Goal: Task Accomplishment & Management: Complete application form

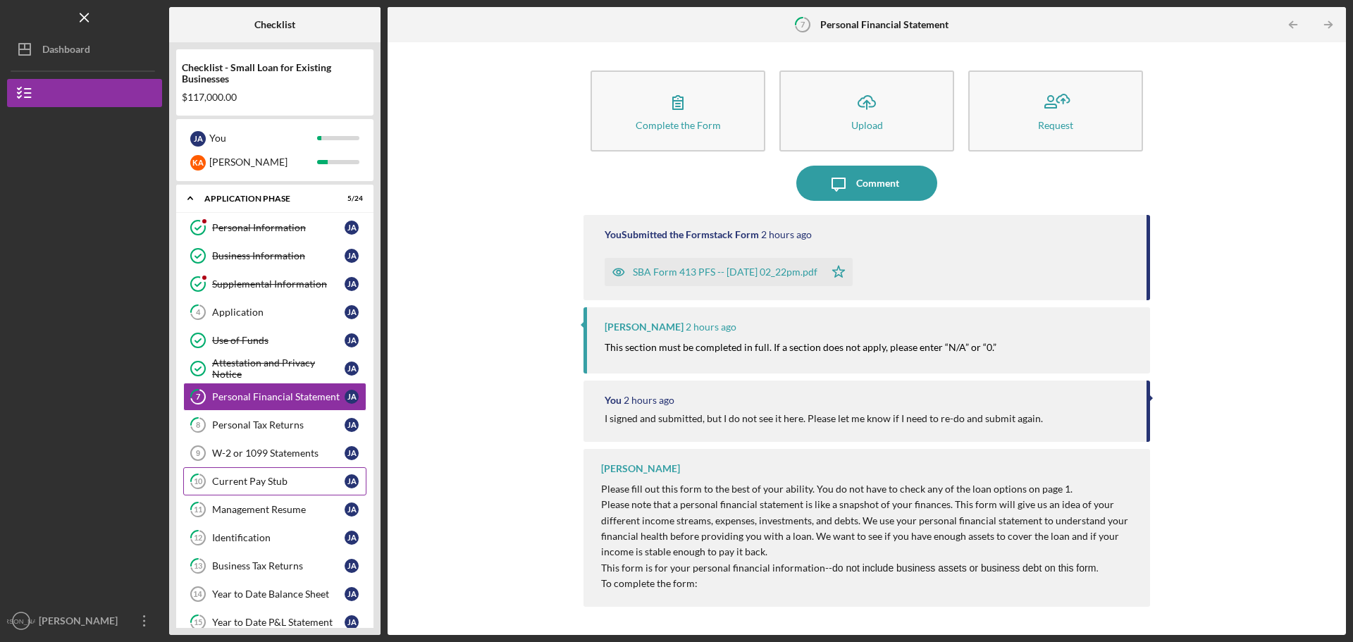
click at [219, 487] on link "10 Current Pay Stub [PERSON_NAME]" at bounding box center [274, 481] width 183 height 28
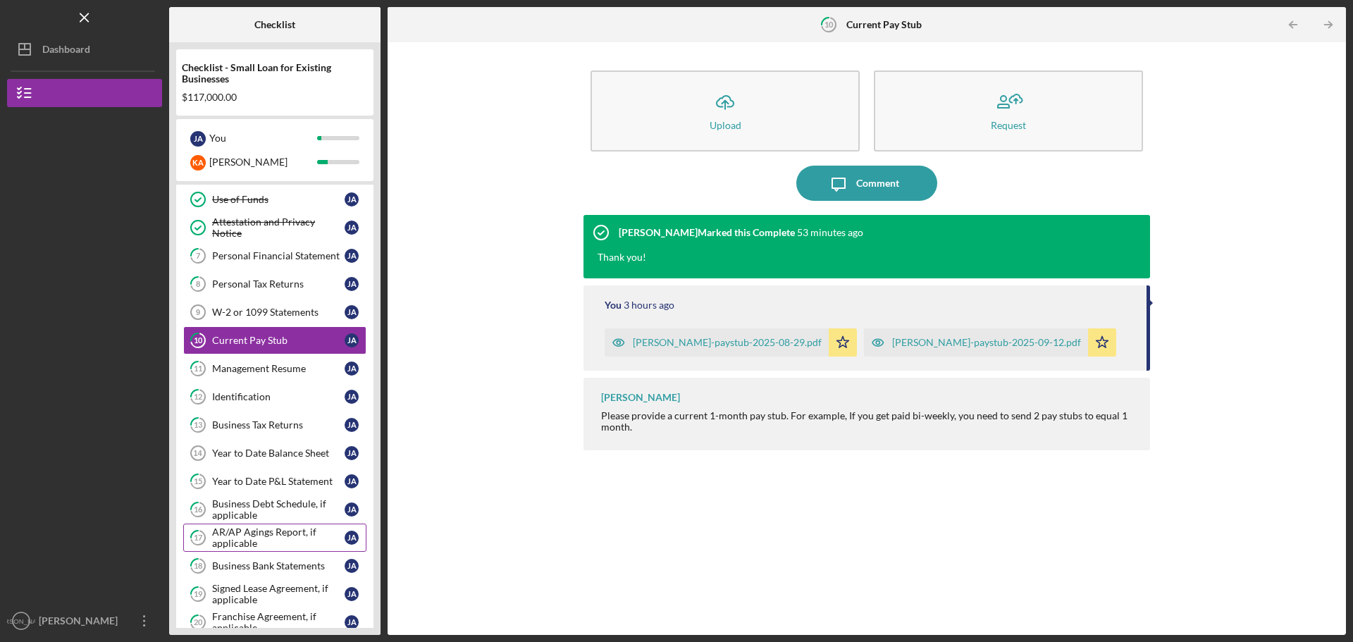
scroll to position [282, 0]
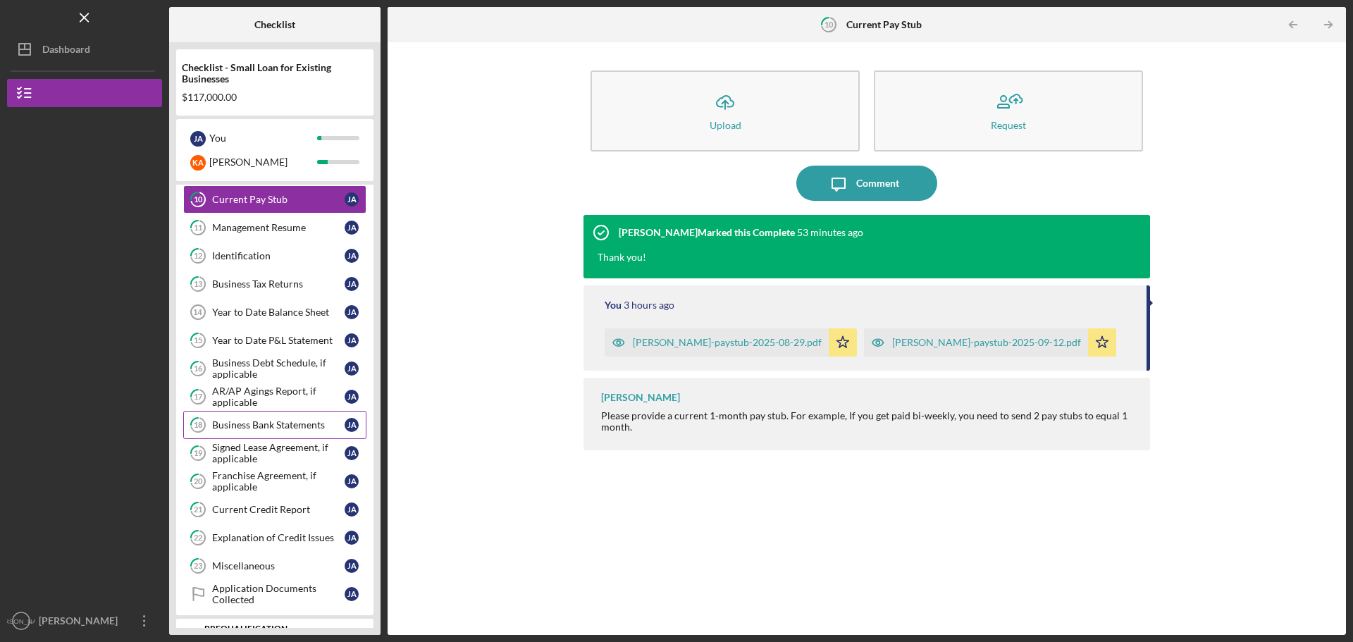
click at [252, 424] on div "Business Bank Statements" at bounding box center [278, 424] width 132 height 11
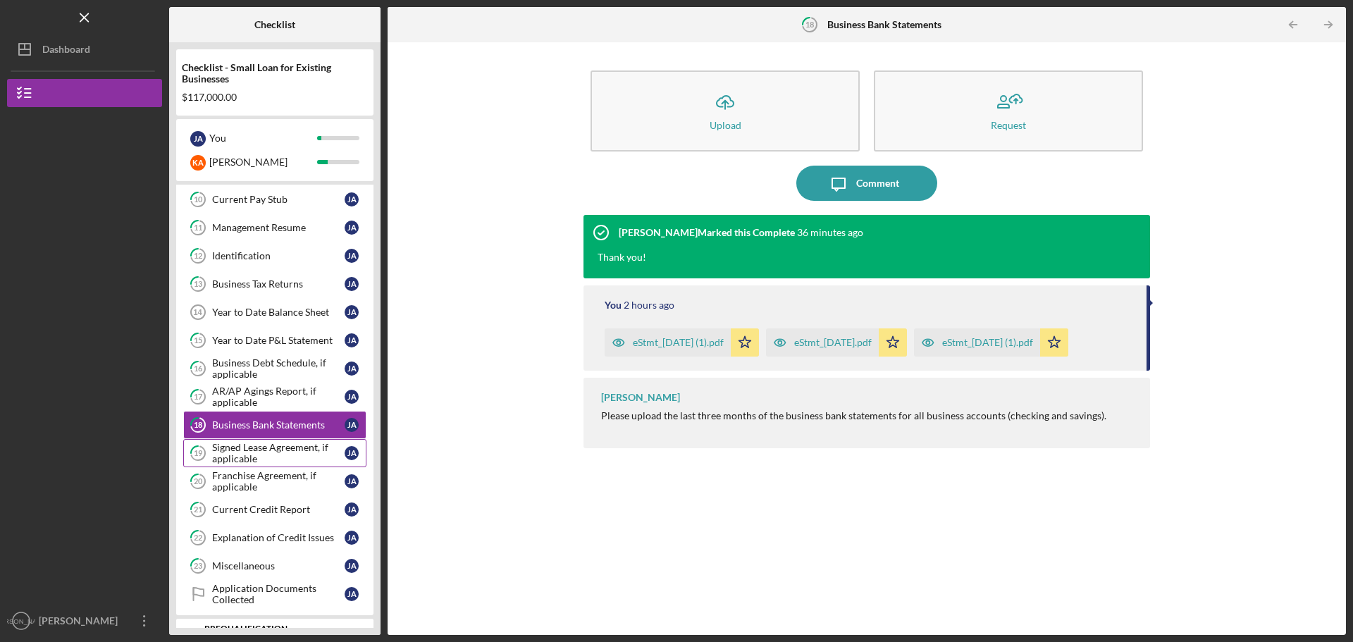
click at [250, 449] on div "Signed Lease Agreement, if applicable" at bounding box center [278, 453] width 132 height 23
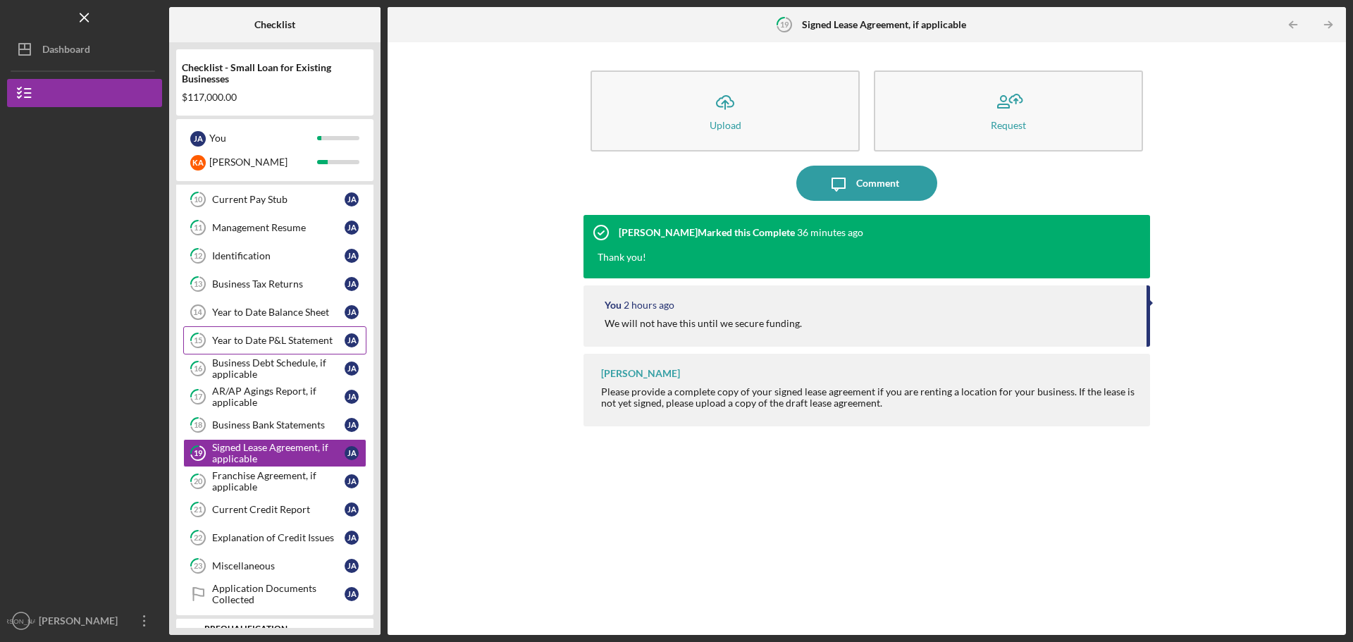
click at [260, 333] on link "15 Year to Date P&L Statement [PERSON_NAME]" at bounding box center [274, 340] width 183 height 28
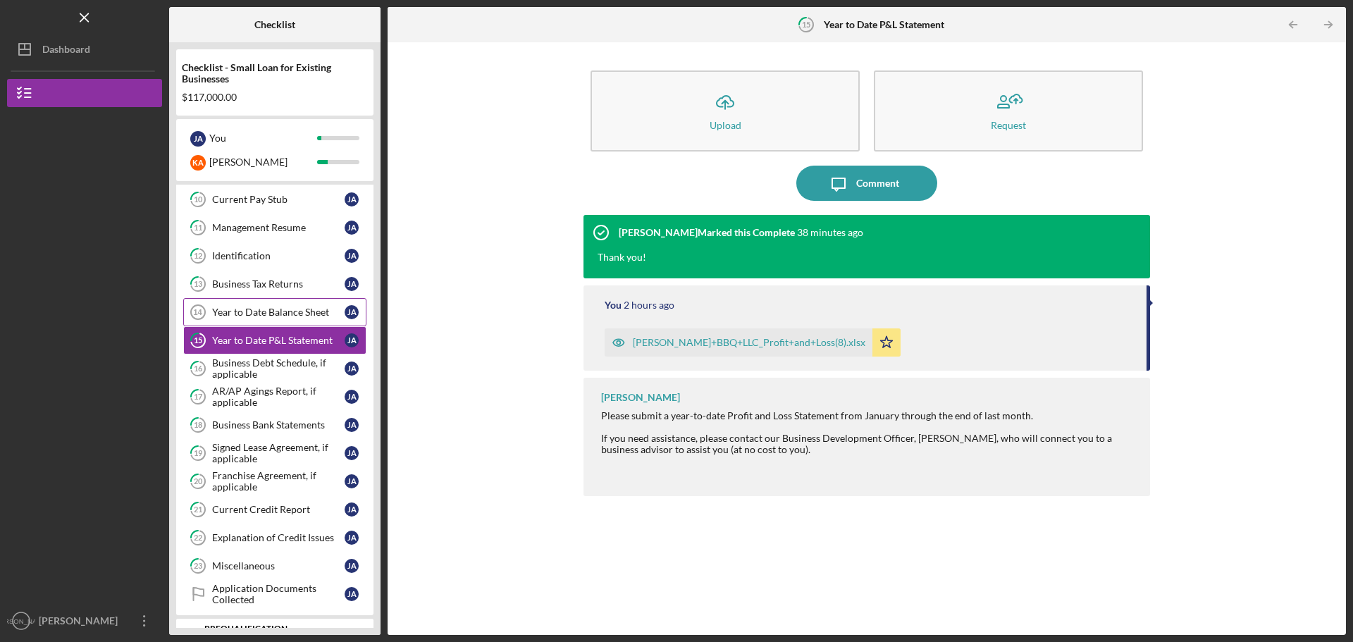
click at [273, 310] on div "Year to Date Balance Sheet" at bounding box center [278, 311] width 132 height 11
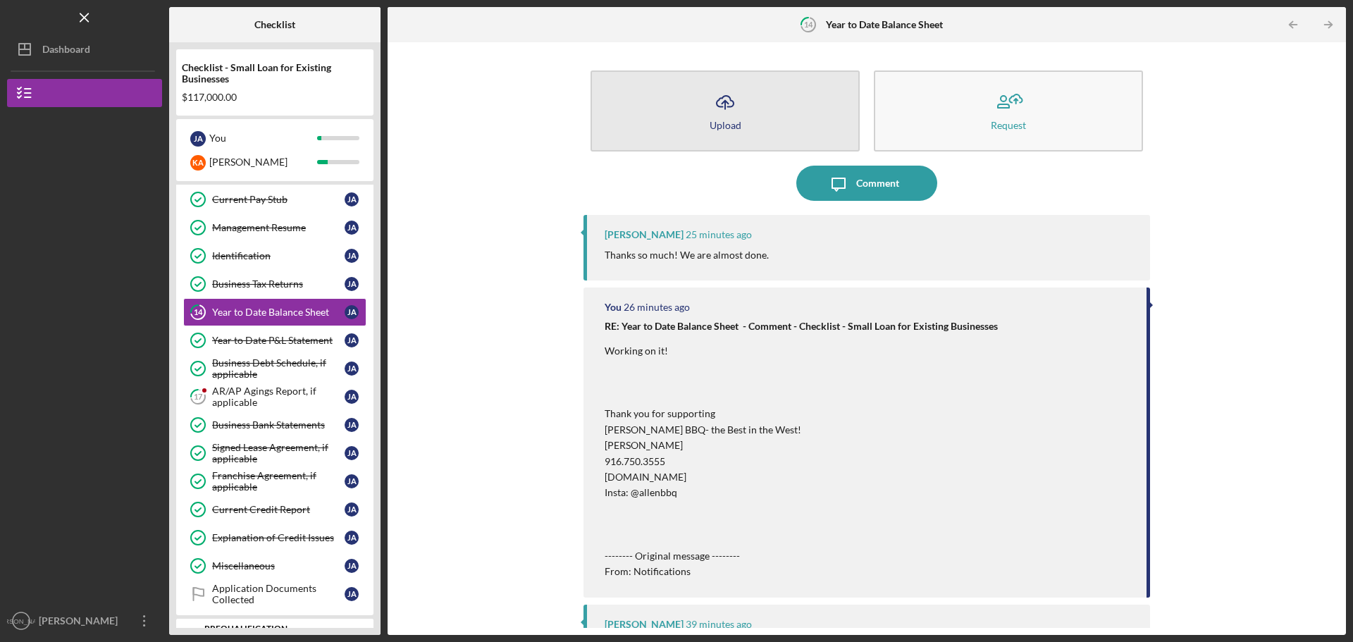
click at [697, 111] on button "Icon/Upload Upload" at bounding box center [724, 110] width 269 height 81
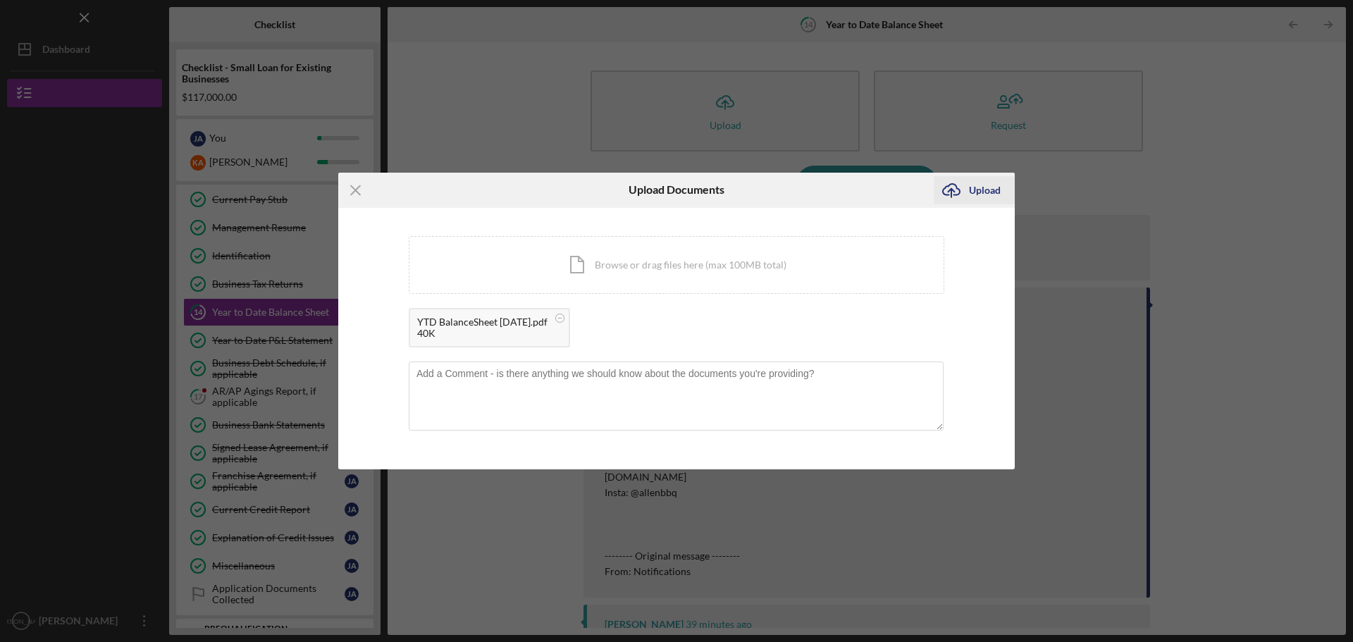
click at [976, 191] on div "Upload" at bounding box center [985, 190] width 32 height 28
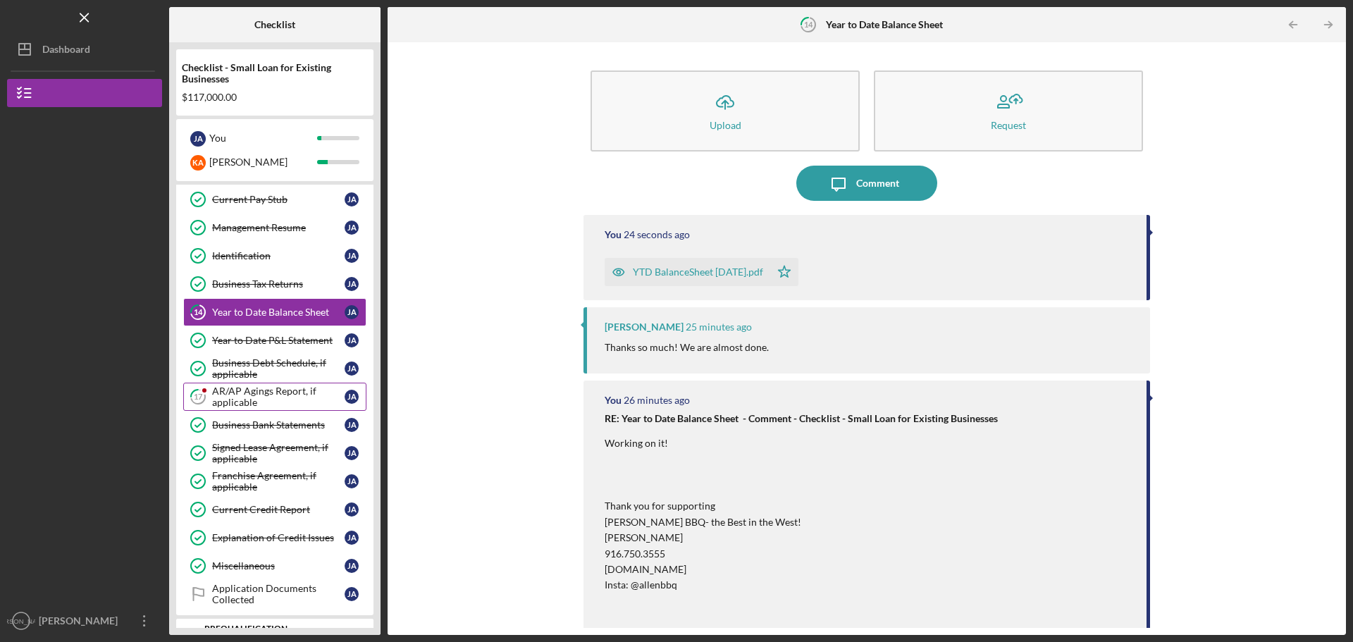
click at [244, 395] on div "AR/AP Agings Report, if applicable" at bounding box center [278, 396] width 132 height 23
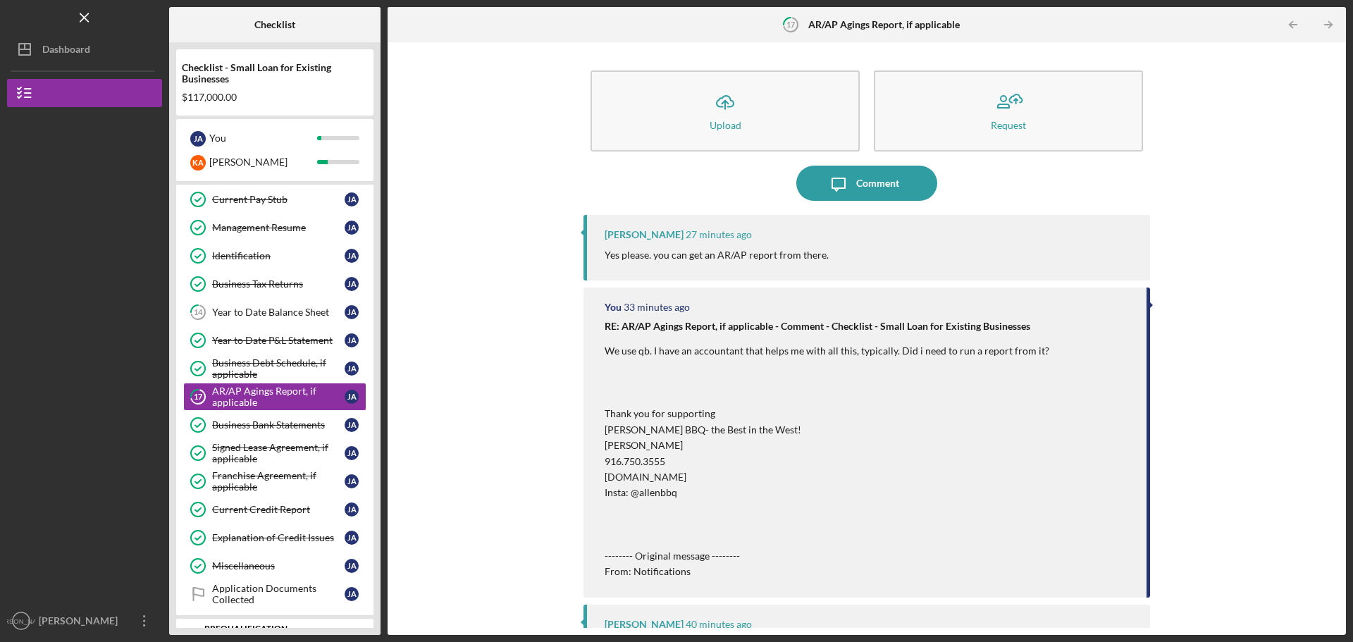
click at [851, 256] on div "Yes please. you can get an AR/AP report from there." at bounding box center [869, 254] width 531 height 15
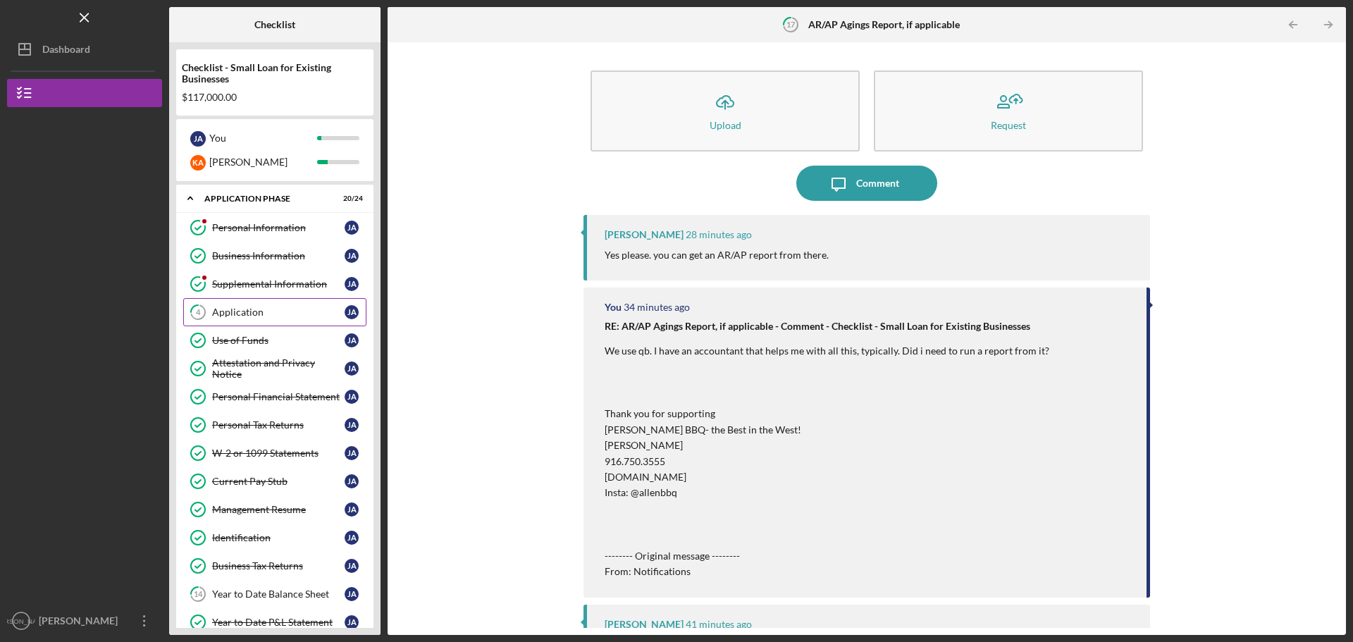
click at [251, 311] on div "Application" at bounding box center [278, 311] width 132 height 11
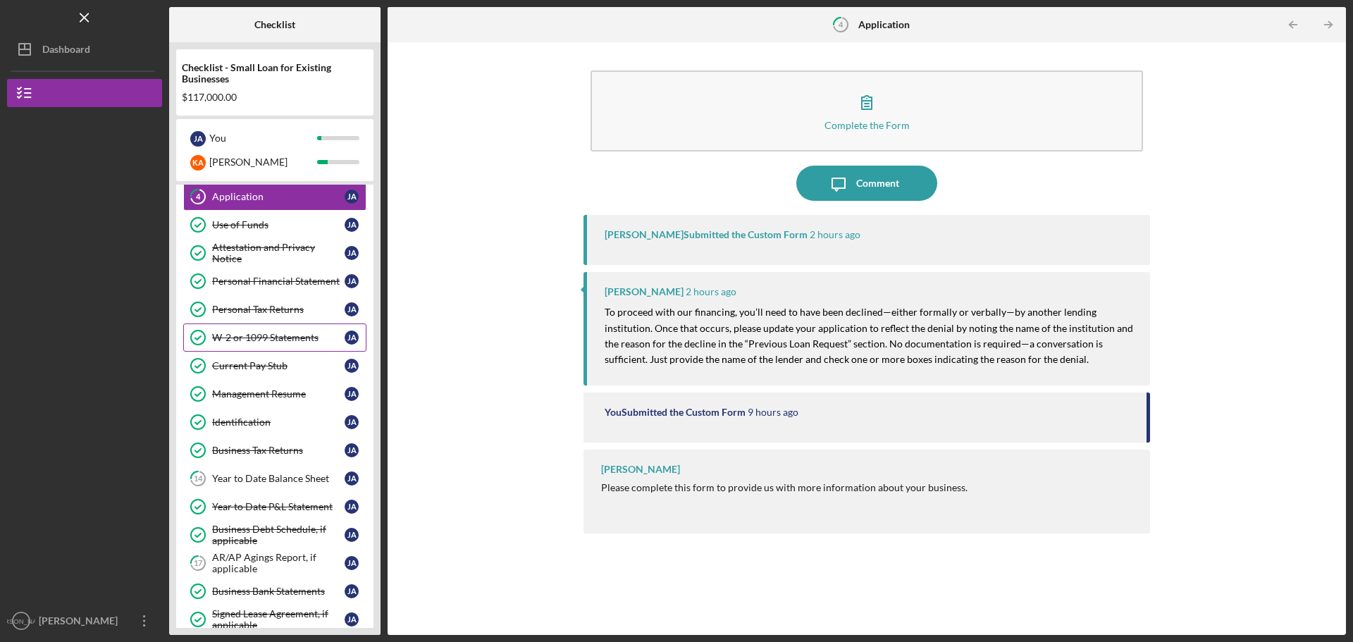
scroll to position [141, 0]
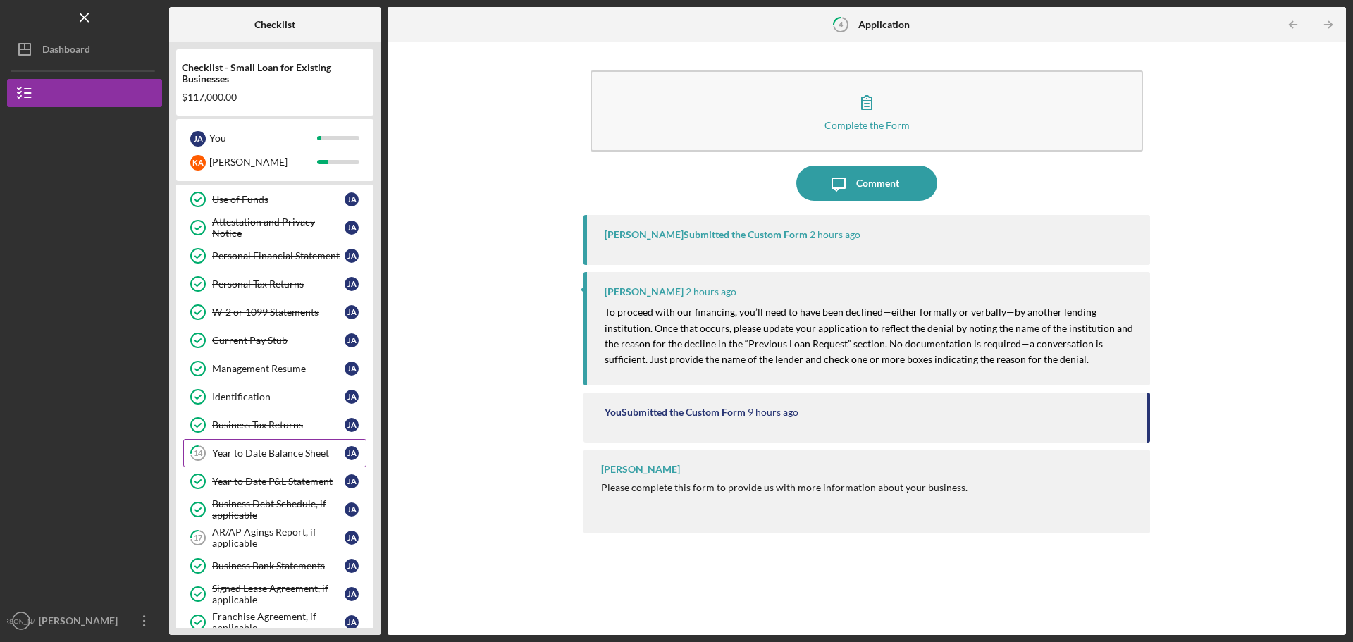
click at [279, 449] on div "Year to Date Balance Sheet" at bounding box center [278, 452] width 132 height 11
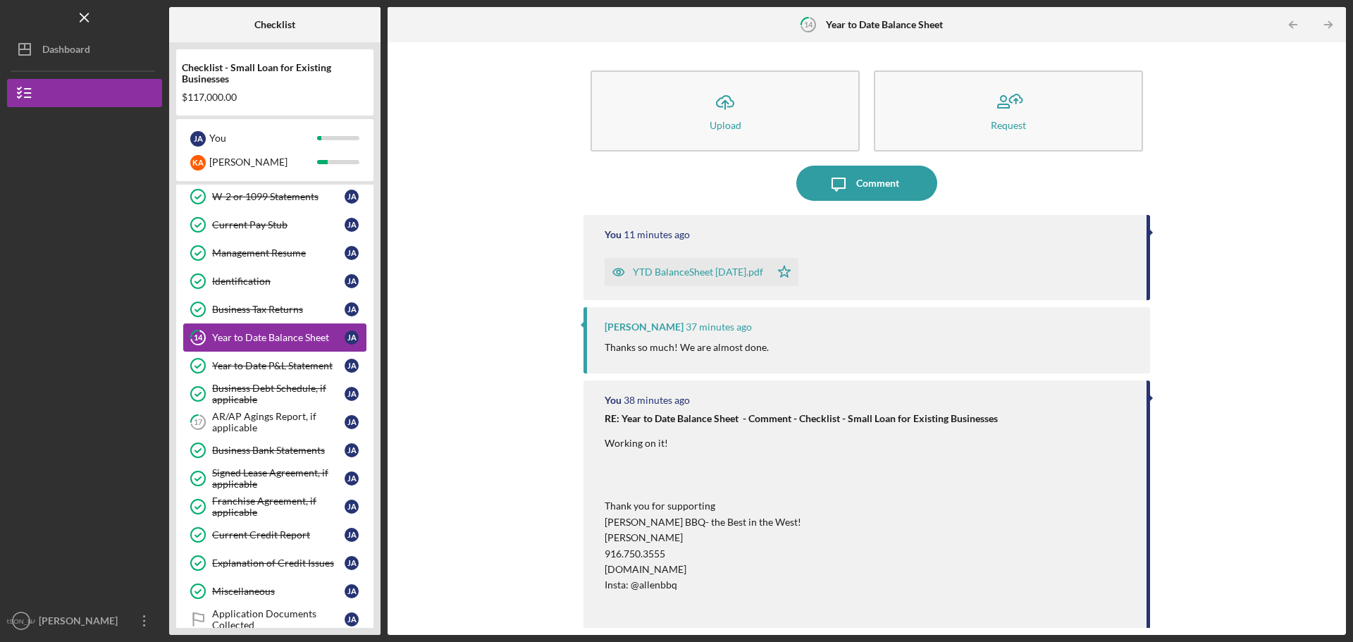
scroll to position [282, 0]
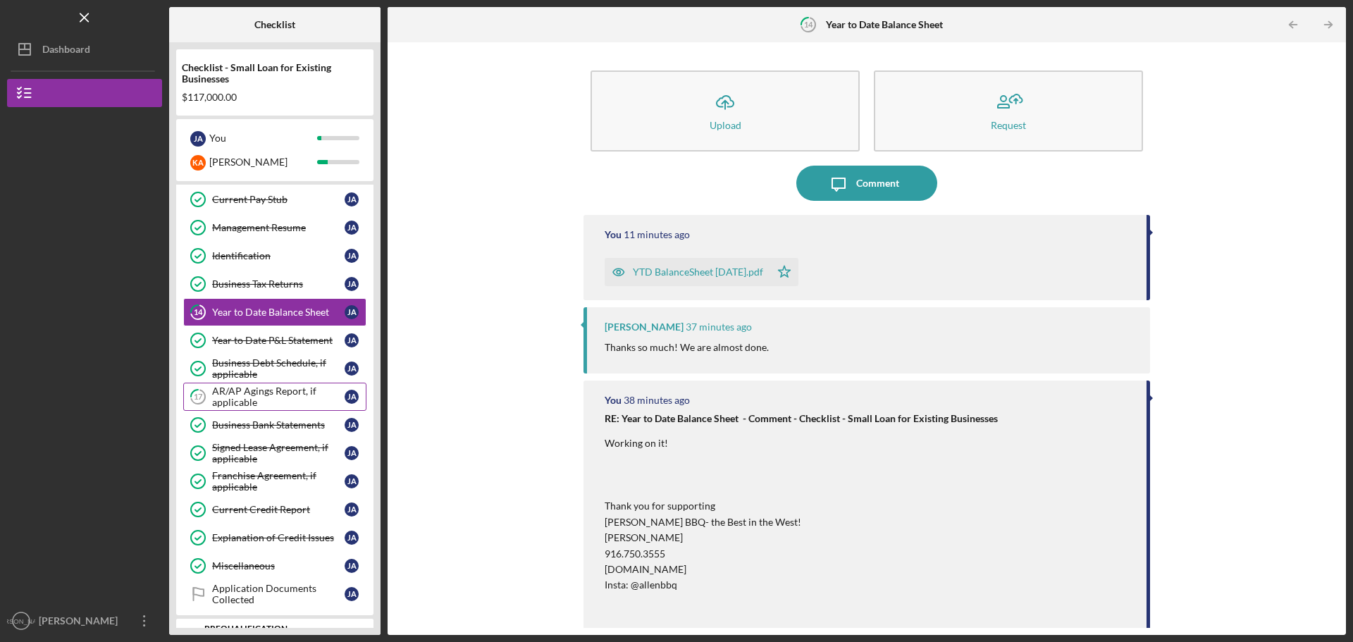
click at [267, 399] on div "AR/AP Agings Report, if applicable" at bounding box center [278, 396] width 132 height 23
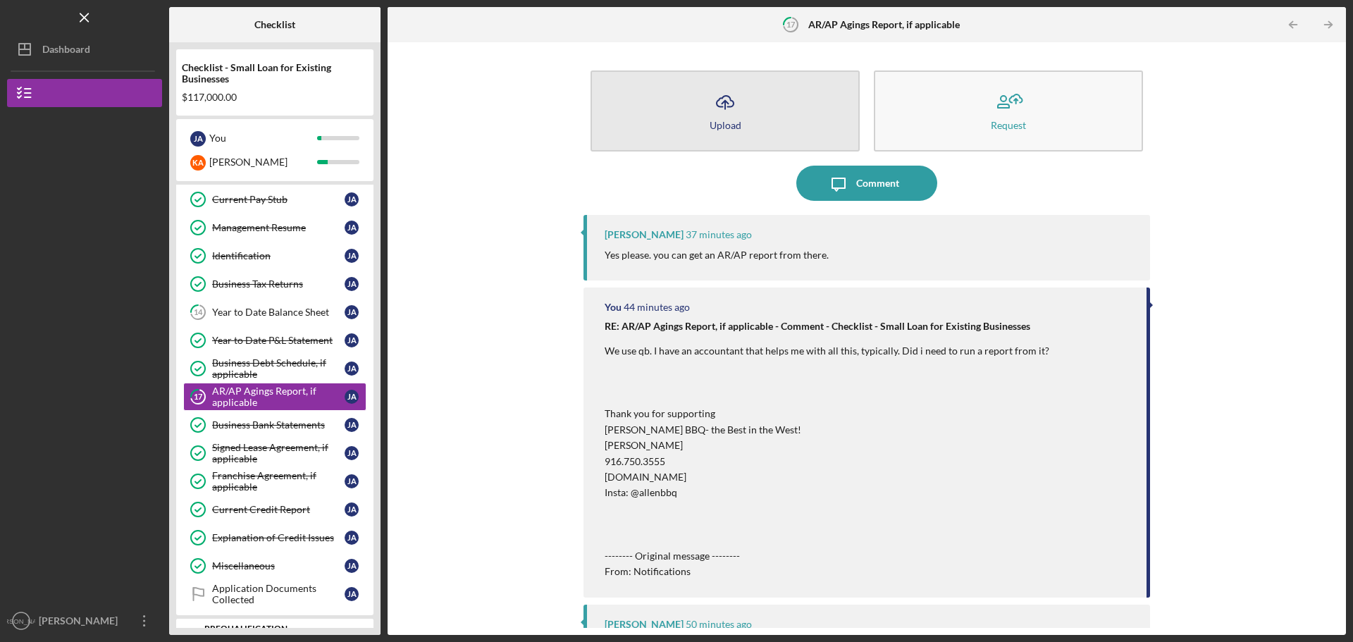
click at [707, 81] on button "Icon/Upload Upload" at bounding box center [724, 110] width 269 height 81
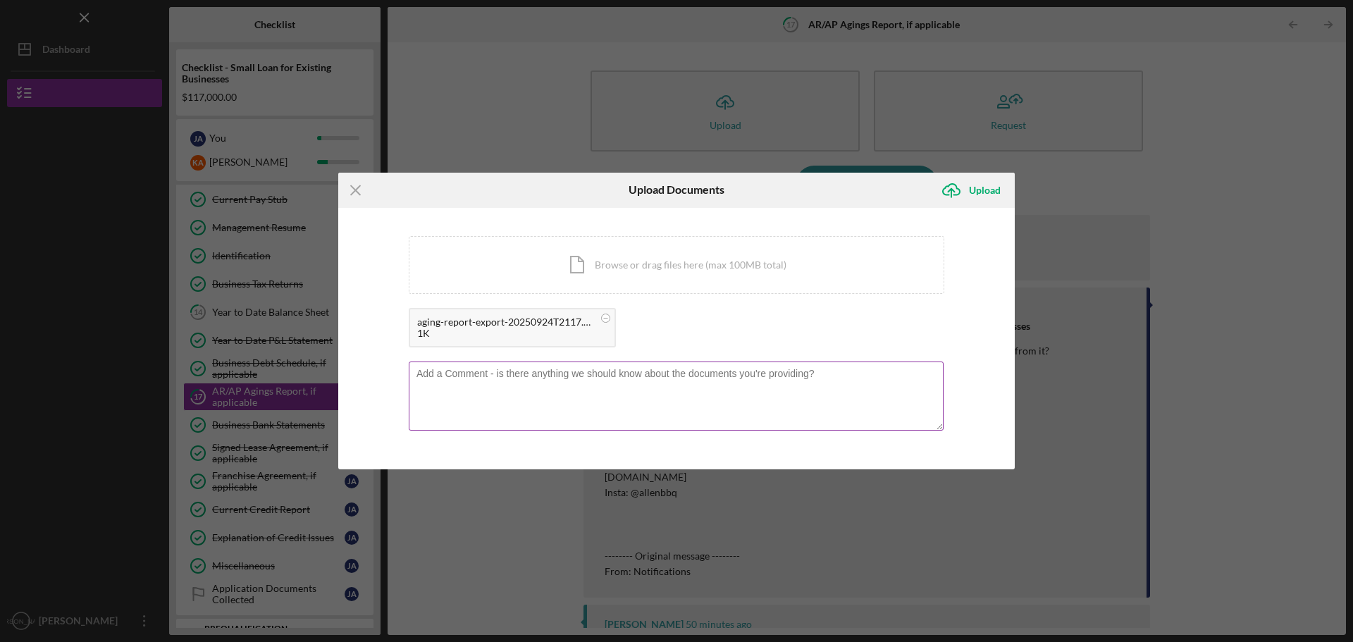
click at [637, 384] on textarea at bounding box center [676, 395] width 535 height 69
click at [926, 375] on textarea "This is what my accountant sent. The payment from [PERSON_NAME] just arrived an…" at bounding box center [676, 395] width 535 height 69
type textarea "This is what my accountant sent. The payment from [PERSON_NAME] just arrived an…"
click at [988, 193] on div "Upload" at bounding box center [985, 190] width 32 height 28
